Goal: Transaction & Acquisition: Purchase product/service

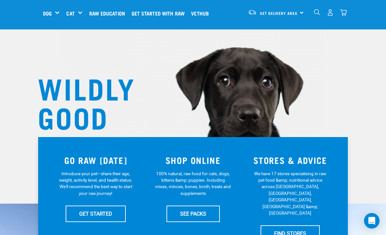
scroll to position [68, 0]
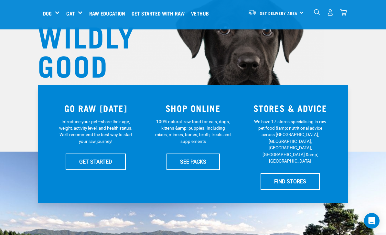
click at [91, 155] on link "GET STARTED" at bounding box center [96, 162] width 60 height 16
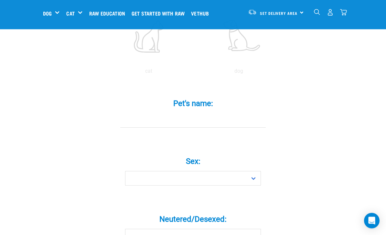
scroll to position [169, 0]
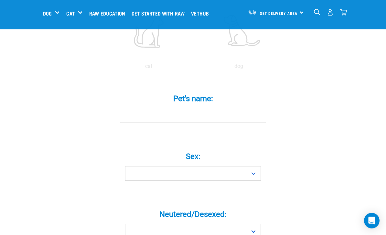
click at [172, 121] on input "Pet's name: *" at bounding box center [193, 116] width 146 height 15
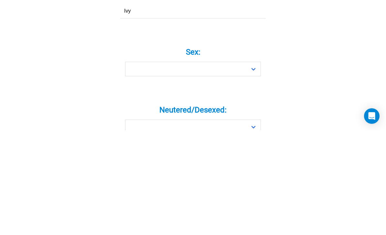
type input "Ivy"
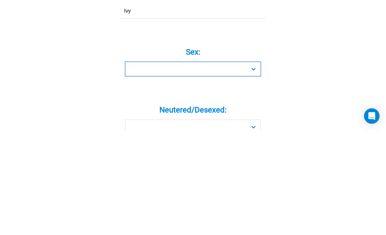
click at [256, 167] on select "Boy Girl" at bounding box center [193, 174] width 136 height 15
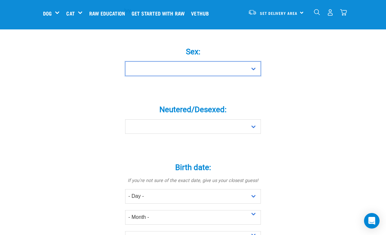
select select "girl"
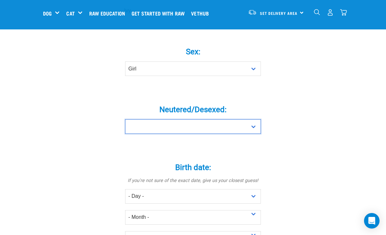
click at [254, 132] on select "Yes No" at bounding box center [193, 126] width 136 height 15
select select "no"
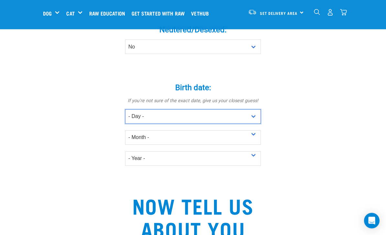
click at [254, 123] on select "- Day - 1 2 3 4 5 6 7 8 9 10 11 12 13 14 15 16 17 18 19 20 21 22 23 24 25 26 27" at bounding box center [193, 117] width 136 height 15
select select "24"
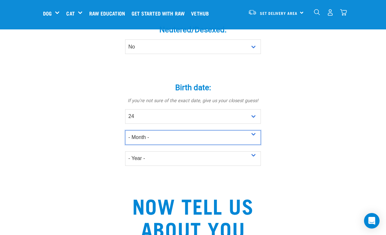
click at [253, 140] on select "- Month - January February March April May June July August September October N…" at bounding box center [193, 137] width 136 height 15
select select "March"
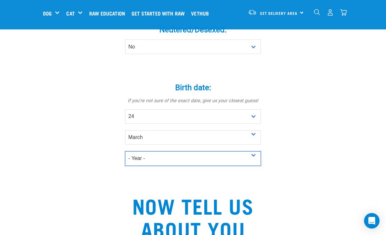
click at [250, 162] on select "- Year - 2025 2024 2023 2022 2021 2020 2019 2018 2017 2016 2015 2014 2013 2012" at bounding box center [193, 158] width 136 height 15
select select "2025"
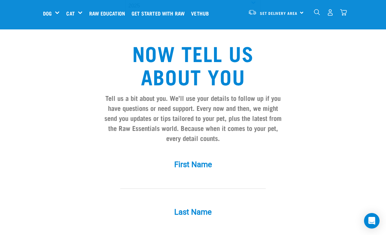
click at [162, 186] on input "First Name *" at bounding box center [193, 181] width 146 height 15
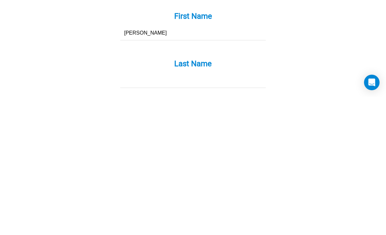
scroll to position [525, 0]
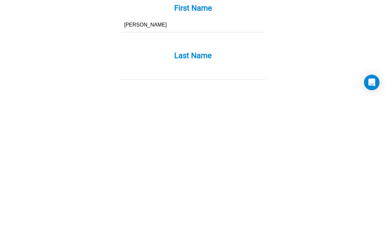
type input "Angela"
click at [128, 204] on input "Last Name *" at bounding box center [193, 211] width 146 height 15
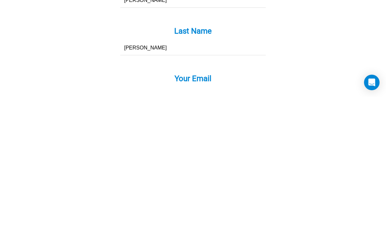
scroll to position [586, 0]
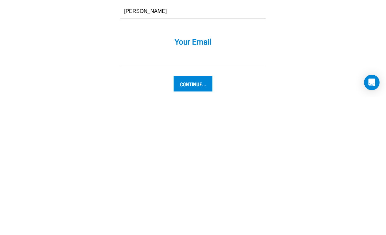
type input "Hawkins"
click at [123, 190] on input "Your Email *" at bounding box center [193, 197] width 146 height 15
type input "[EMAIL_ADDRESS][DOMAIN_NAME]"
click at [192, 214] on input "Continue..." at bounding box center [193, 222] width 39 height 16
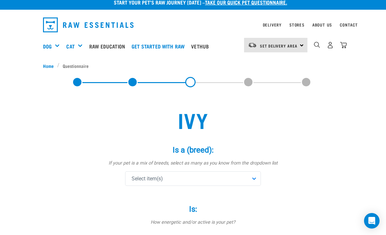
scroll to position [24, 0]
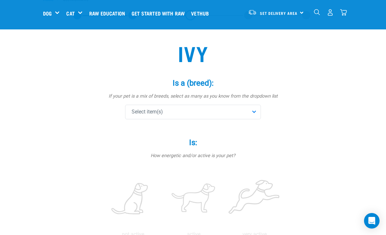
click at [255, 160] on div "Is: * How energetic and/or active is your pet? not active active very active" at bounding box center [193, 184] width 194 height 110
click at [252, 111] on div "Select item(s)" at bounding box center [193, 112] width 136 height 15
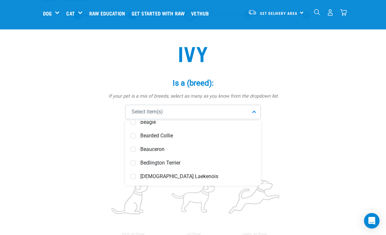
scroll to position [266, 0]
click at [136, 135] on div "Bearded Collie" at bounding box center [193, 137] width 133 height 14
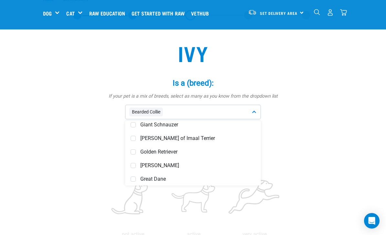
scroll to position [1241, 0]
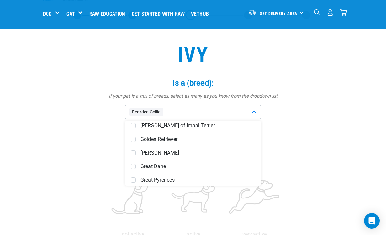
click at [135, 137] on span at bounding box center [133, 139] width 5 height 5
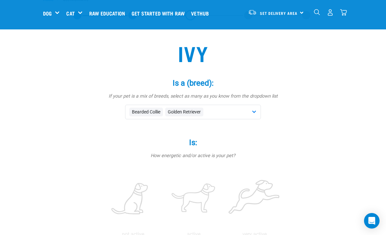
click at [223, 194] on label at bounding box center [194, 199] width 58 height 55
click at [163, 235] on input "radio" at bounding box center [163, 236] width 0 height 0
radio input "true"
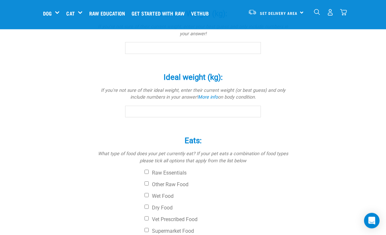
scroll to position [422, 0]
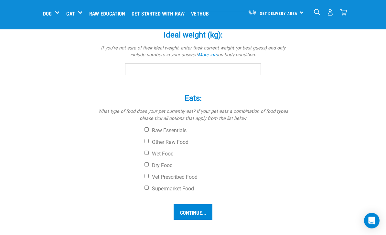
click at [143, 12] on input "Current Weight (kg): *" at bounding box center [193, 6] width 136 height 12
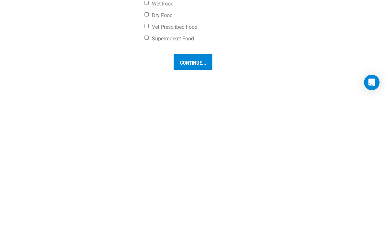
scroll to position [436, 0]
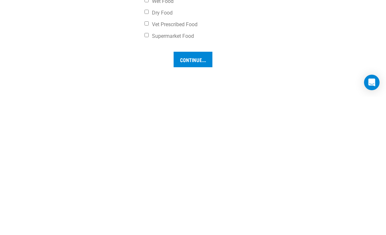
type input "15"
click at [137, 61] on input "Ideal weight (kg): *" at bounding box center [193, 55] width 136 height 12
type input "1"
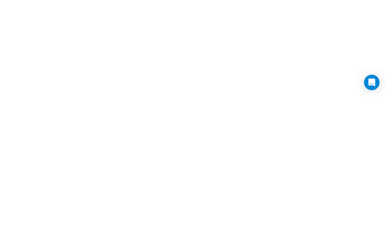
scroll to position [522, 0]
type input "15"
click at [148, 43] on input "Other Raw Food" at bounding box center [147, 41] width 4 height 4
checkbox input "true"
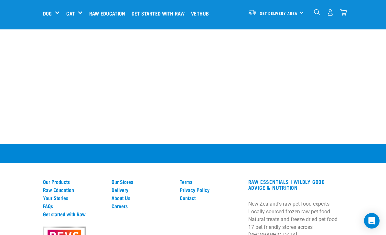
checkbox input "true"
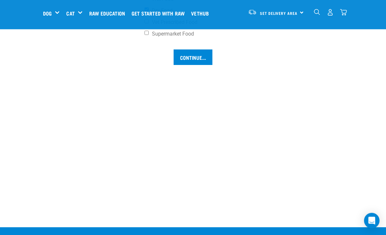
scroll to position [577, 0]
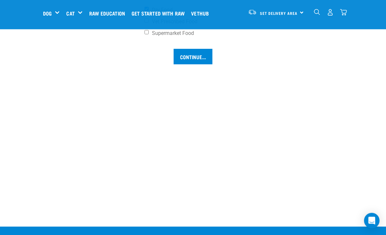
click at [189, 65] on input "Continue..." at bounding box center [193, 57] width 39 height 16
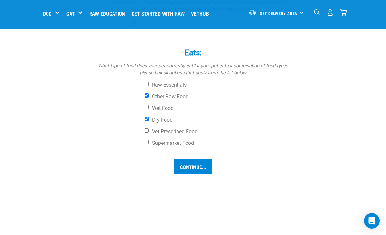
scroll to position [430, 0]
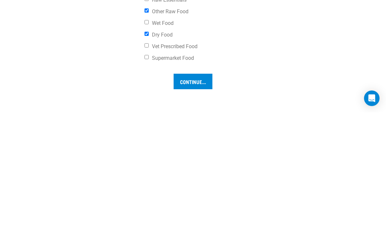
click at [147, 67] on input "15" at bounding box center [193, 61] width 136 height 12
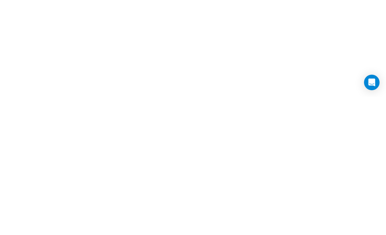
scroll to position [543, 0]
click at [185, 98] on input "Continue..." at bounding box center [193, 91] width 39 height 16
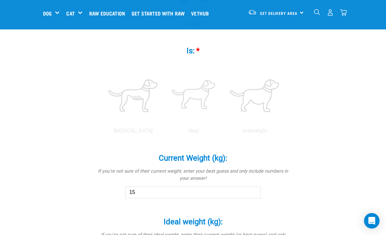
scroll to position [286, 0]
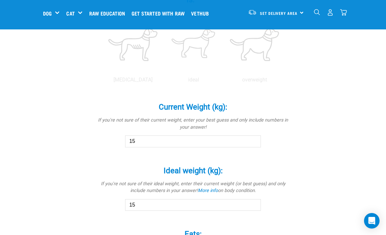
click at [223, 72] on label at bounding box center [194, 44] width 58 height 55
click at [163, 82] on input "radio" at bounding box center [163, 82] width 0 height 0
radio input "true"
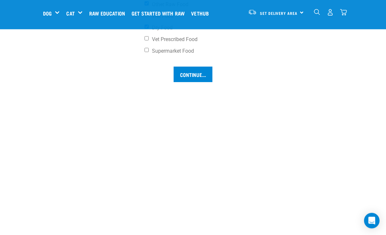
scroll to position [583, 0]
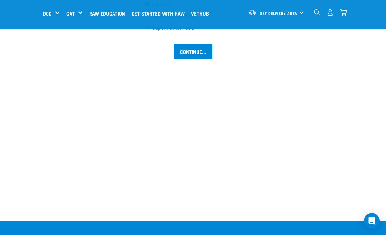
click at [188, 59] on input "Continue..." at bounding box center [193, 52] width 39 height 16
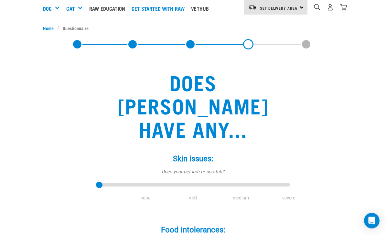
scroll to position [44, 0]
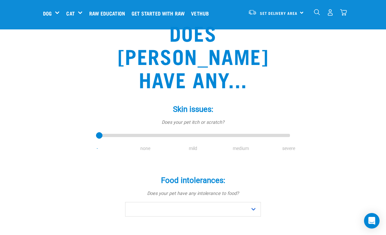
click at [140, 145] on li "none" at bounding box center [145, 148] width 48 height 7
type input "1"
click at [141, 131] on input "range" at bounding box center [193, 135] width 194 height 9
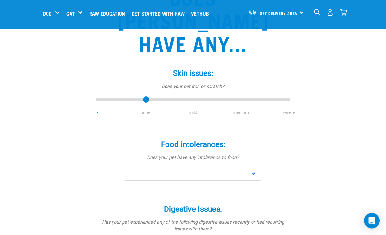
scroll to position [80, 0]
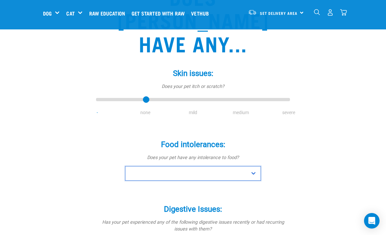
click at [254, 166] on select "No Yes" at bounding box center [193, 173] width 136 height 15
select select "no"
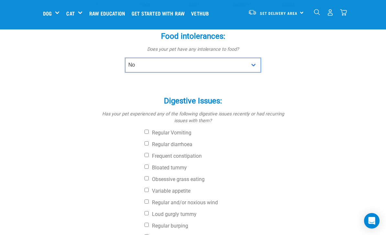
scroll to position [190, 0]
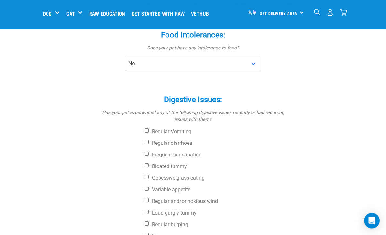
click at [146, 234] on input "None" at bounding box center [147, 236] width 4 height 4
checkbox input "true"
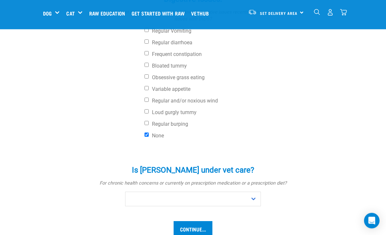
scroll to position [291, 0]
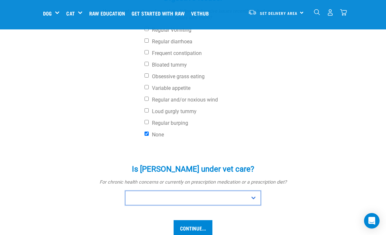
click at [255, 191] on select "No Yes" at bounding box center [193, 198] width 136 height 15
select select "no"
click at [195, 220] on input "Continue..." at bounding box center [193, 228] width 39 height 16
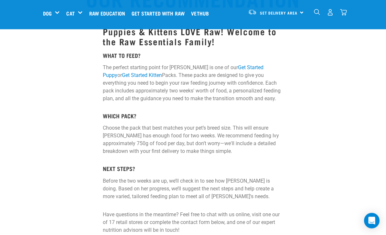
scroll to position [63, 0]
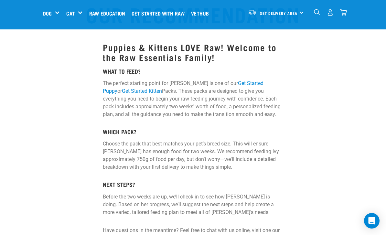
click at [228, 80] on link "Get Started Puppy" at bounding box center [183, 87] width 161 height 14
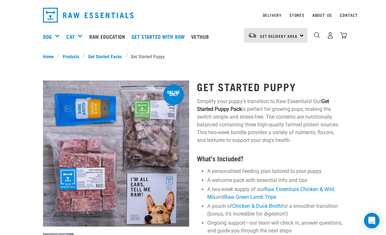
scroll to position [16, 0]
click at [302, 34] on div "Set Delivery Area [GEOGRAPHIC_DATA]" at bounding box center [275, 35] width 63 height 15
click at [265, 49] on link "[GEOGRAPHIC_DATA]" at bounding box center [275, 54] width 62 height 14
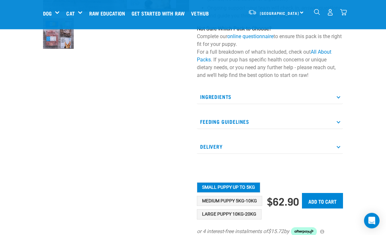
scroll to position [188, 0]
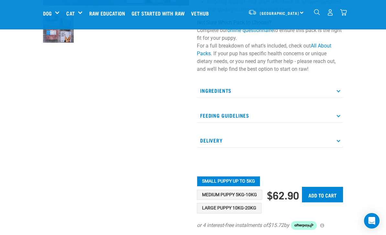
click at [246, 205] on button "Large Puppy 10kg-20kg" at bounding box center [229, 208] width 65 height 10
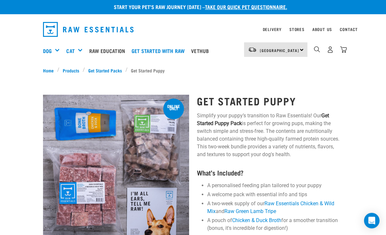
scroll to position [0, 0]
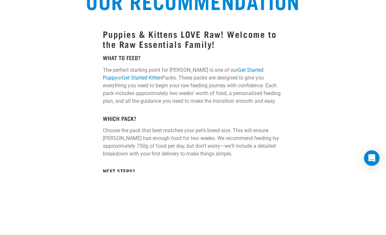
scroll to position [63, 0]
